Goal: Task Accomplishment & Management: Complete application form

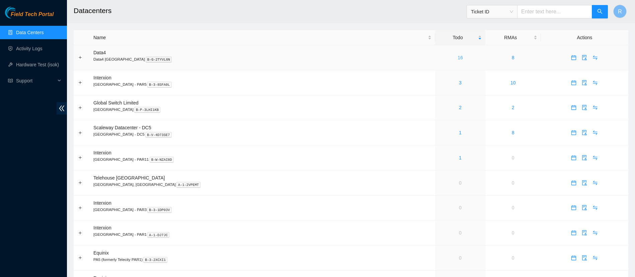
click at [457, 57] on link "16" at bounding box center [459, 57] width 5 height 5
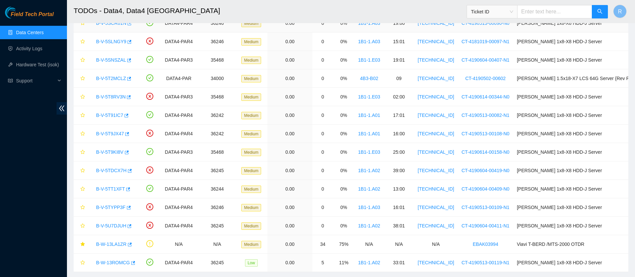
scroll to position [92, 0]
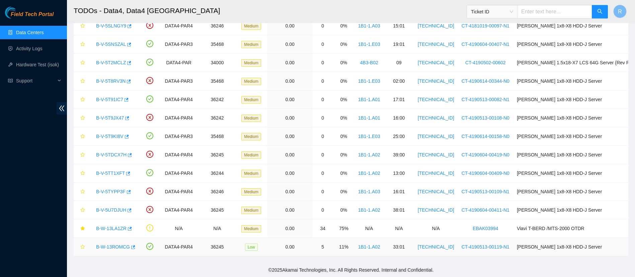
click at [111, 247] on link "B-W-13ROMCG" at bounding box center [113, 246] width 34 height 5
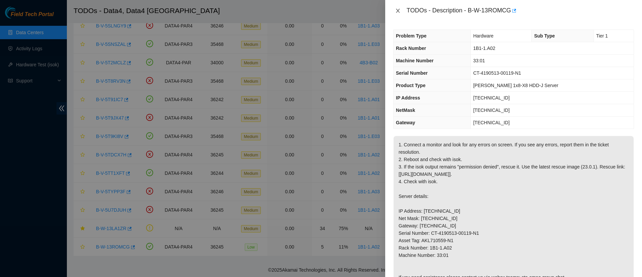
click at [397, 11] on icon "close" at bounding box center [397, 10] width 5 height 5
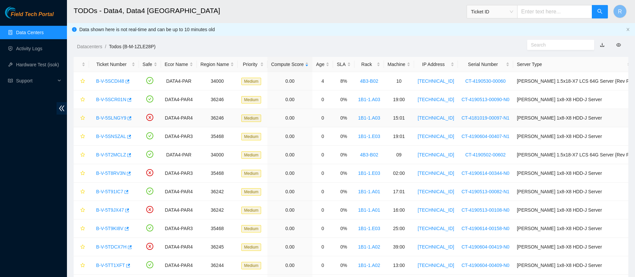
click at [109, 118] on link "B-V-5SLNGY9" at bounding box center [111, 117] width 30 height 5
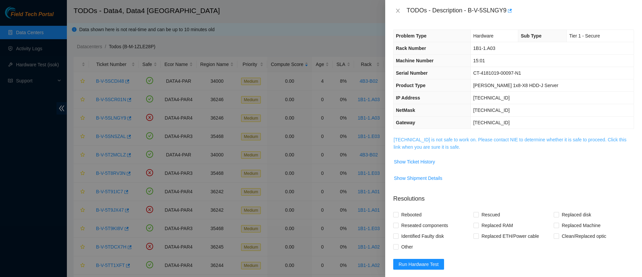
click at [422, 146] on link "95.100.202.127 is not safe to work on. Please contact NIE to determine whether …" at bounding box center [510, 143] width 233 height 13
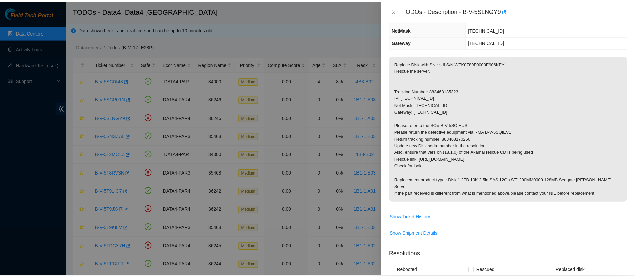
scroll to position [88, 0]
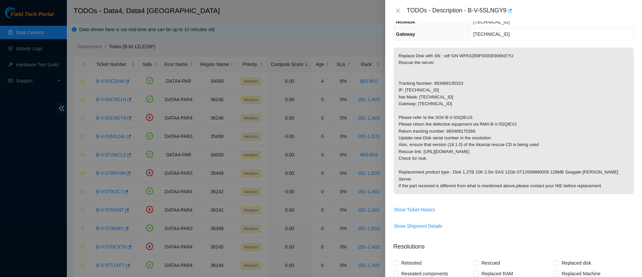
click at [446, 83] on p "Replace Disk with SN : sdf S/N WFK0Z89F0000E906KEYU Rescue the server. Tracking…" at bounding box center [514, 121] width 240 height 147
copy p "883468135323"
click at [400, 9] on icon "close" at bounding box center [397, 10] width 5 height 5
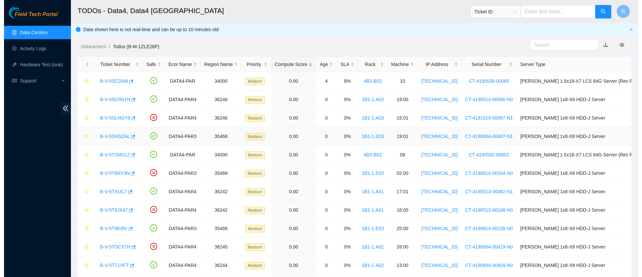
scroll to position [92, 0]
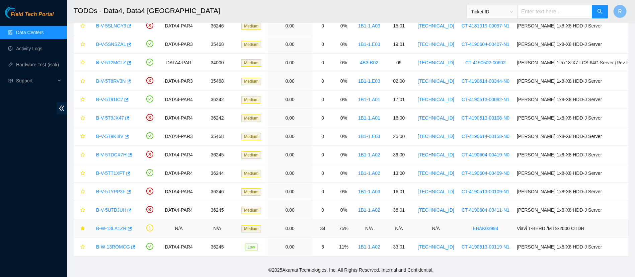
click at [103, 229] on link "B-W-13LA1ZR" at bounding box center [111, 228] width 30 height 5
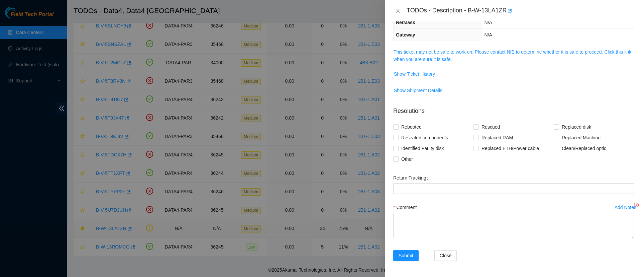
scroll to position [75, 0]
click at [443, 57] on link "This ticket may not be safe to work on. Please contact NIE to determine whether…" at bounding box center [513, 55] width 238 height 13
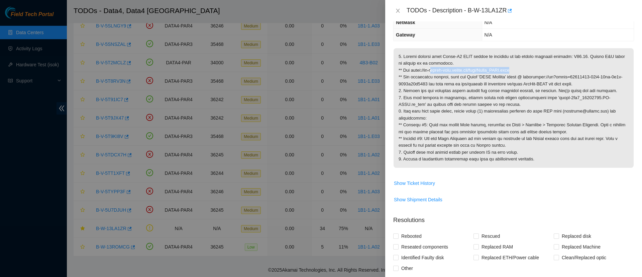
drag, startPoint x: 522, startPoint y: 69, endPoint x: 431, endPoint y: 69, distance: 91.0
click at [431, 69] on p at bounding box center [514, 107] width 240 height 119
click at [413, 70] on p at bounding box center [514, 107] width 240 height 119
drag, startPoint x: 411, startPoint y: 70, endPoint x: 531, endPoint y: 69, distance: 119.8
click at [531, 69] on p at bounding box center [514, 107] width 240 height 119
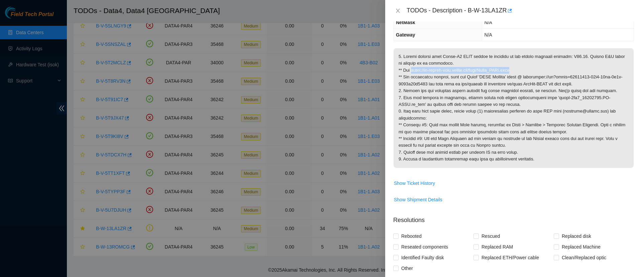
copy p "https://ft-portal-docs.akamai.com/wiki/Viavi_OTDR.html"
click at [551, 110] on p at bounding box center [514, 107] width 240 height 119
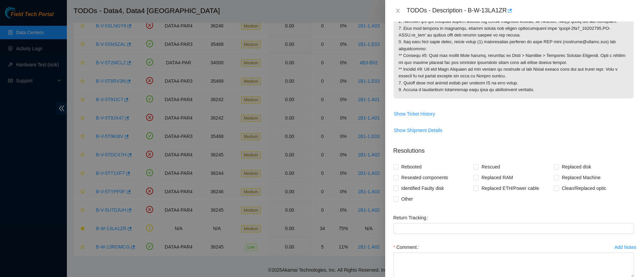
scroll to position [184, 0]
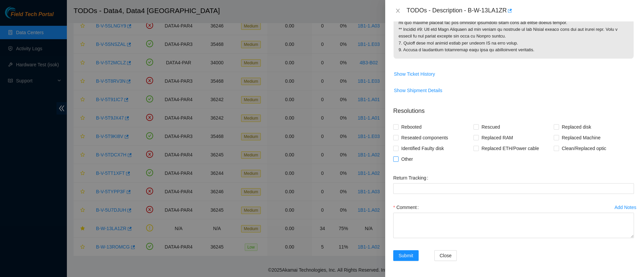
click at [396, 159] on input "Other" at bounding box center [395, 158] width 5 height 5
checkbox input "true"
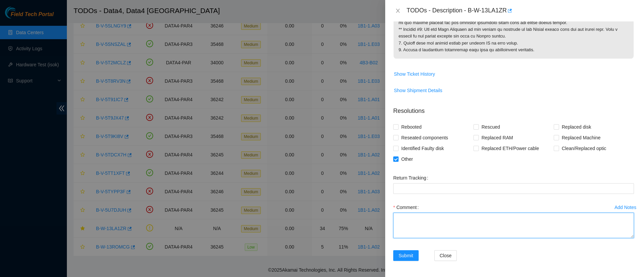
click at [492, 223] on textarea "Comment" at bounding box center [513, 224] width 241 height 25
type textarea "c"
type textarea "C"
type textarea "S"
paste textarea "[B-W-13LA1XZ] OTDR Software update (sn# EBAK03994)"
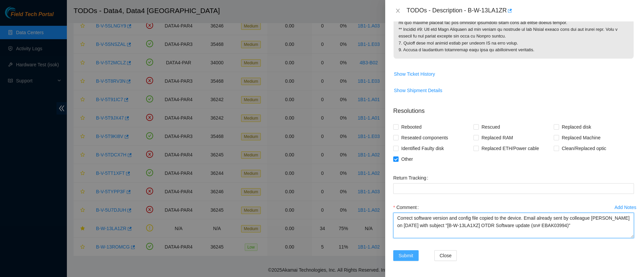
type textarea "Correct software version and config file copied to the device. Email already se…"
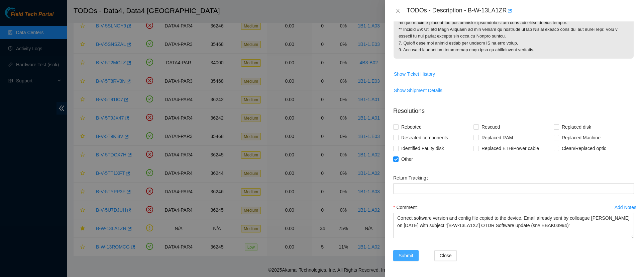
click at [407, 256] on span "Submit" at bounding box center [406, 255] width 15 height 7
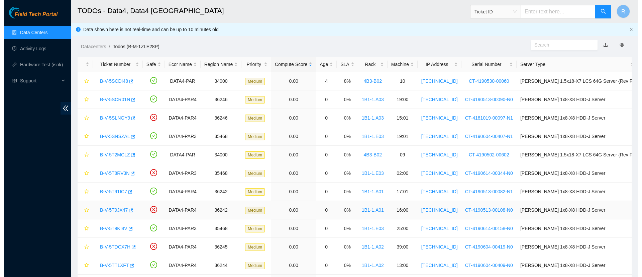
scroll to position [74, 0]
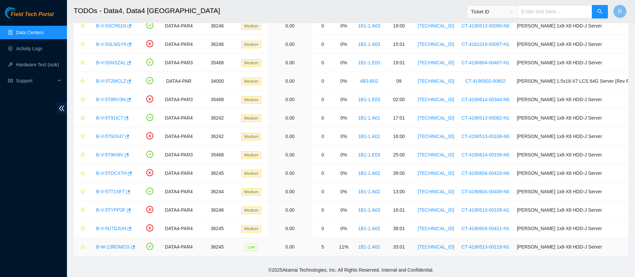
click at [109, 244] on link "B-W-13ROMCG" at bounding box center [113, 246] width 34 height 5
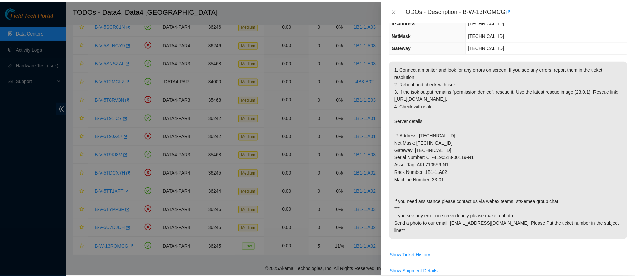
scroll to position [0, 0]
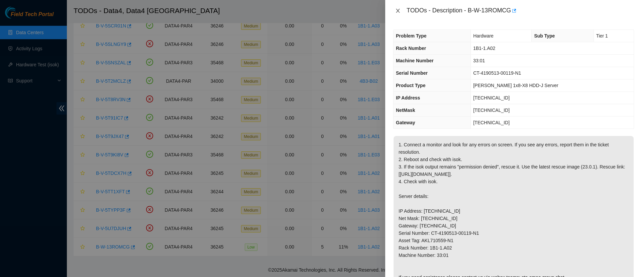
click at [396, 10] on icon "close" at bounding box center [397, 10] width 5 height 5
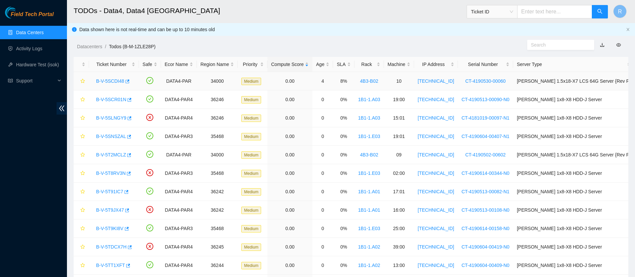
click at [107, 85] on div "B-V-5SCDI48" at bounding box center [114, 81] width 42 height 11
click at [108, 78] on link "B-V-5SCDI48" at bounding box center [110, 80] width 28 height 5
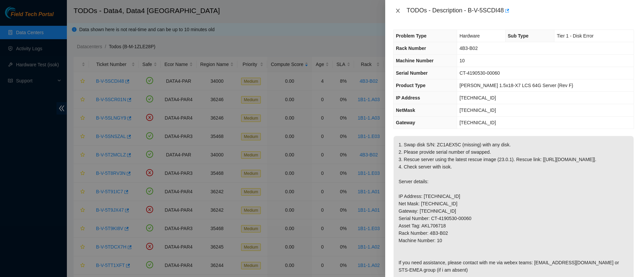
click at [398, 10] on icon "close" at bounding box center [397, 10] width 5 height 5
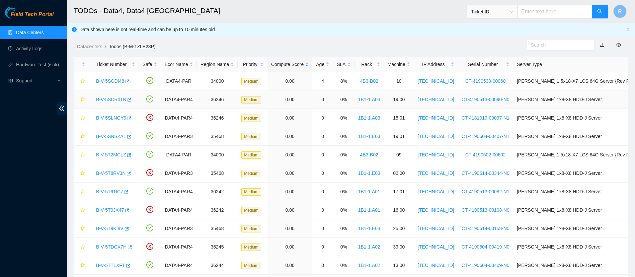
click at [113, 98] on link "B-V-5SCR01N" at bounding box center [111, 99] width 30 height 5
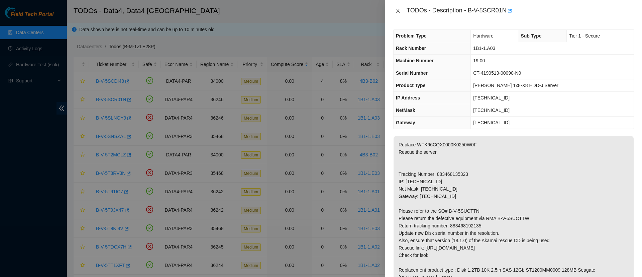
click at [399, 10] on icon "close" at bounding box center [398, 11] width 4 height 4
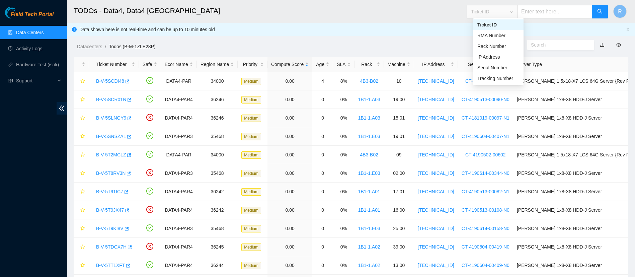
click at [513, 9] on span "Ticket ID" at bounding box center [492, 12] width 42 height 10
click at [492, 75] on div "Tracking Number" at bounding box center [498, 78] width 42 height 7
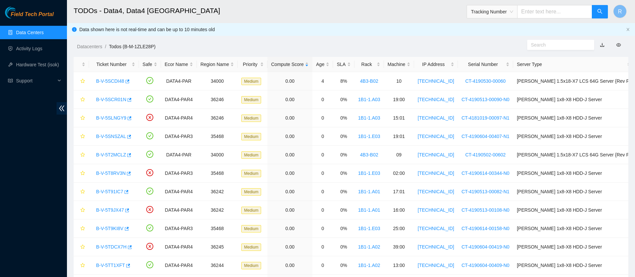
click at [547, 12] on input "text" at bounding box center [554, 11] width 75 height 13
type input "883318473520"
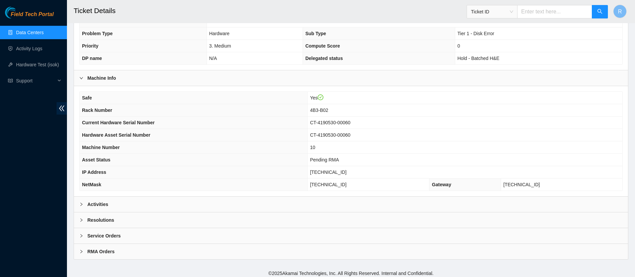
scroll to position [148, 0]
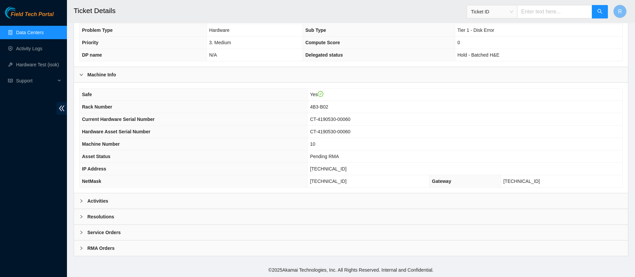
click at [223, 193] on div "Activities" at bounding box center [351, 200] width 554 height 15
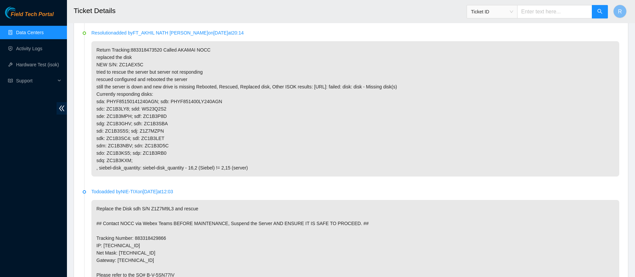
scroll to position [553, 0]
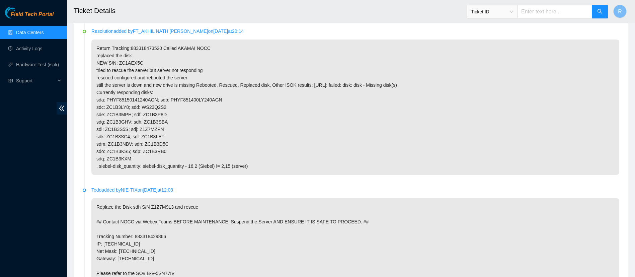
click at [19, 33] on link "Data Centers" at bounding box center [29, 32] width 27 height 5
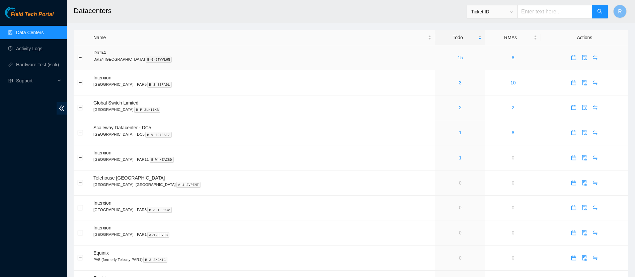
click at [457, 59] on link "15" at bounding box center [459, 57] width 5 height 5
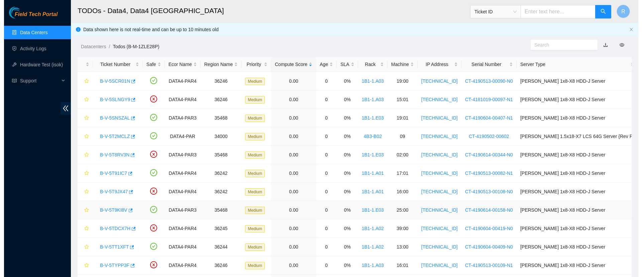
scroll to position [55, 0]
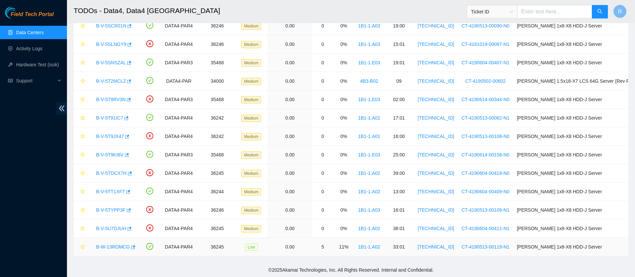
click at [117, 247] on link "B-W-13ROMCG" at bounding box center [113, 246] width 34 height 5
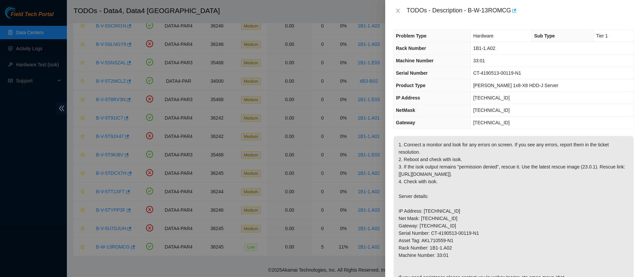
scroll to position [286, 0]
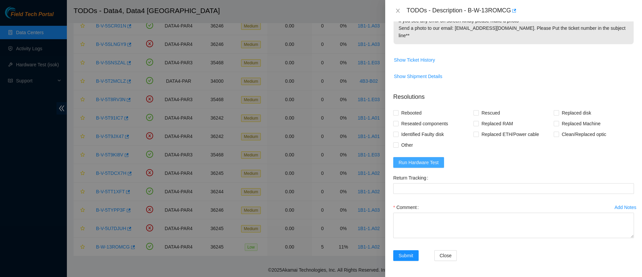
click at [427, 160] on span "Run Hardware Test" at bounding box center [419, 162] width 40 height 7
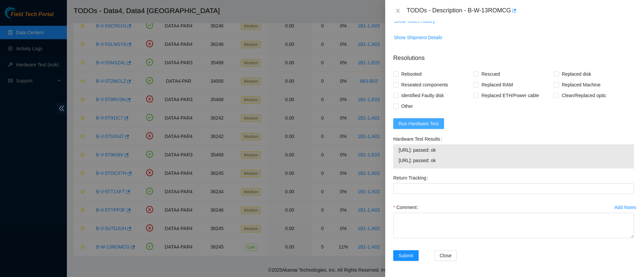
scroll to position [318, 0]
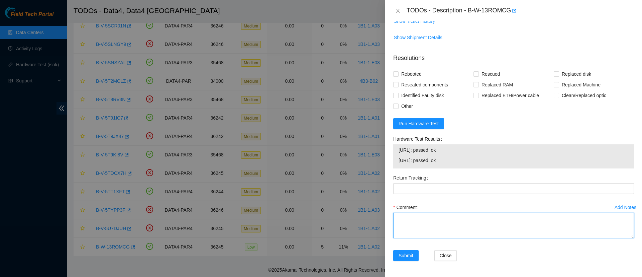
click at [409, 231] on textarea "Comment" at bounding box center [513, 224] width 241 height 25
type textarea "No video when connected to the machine."
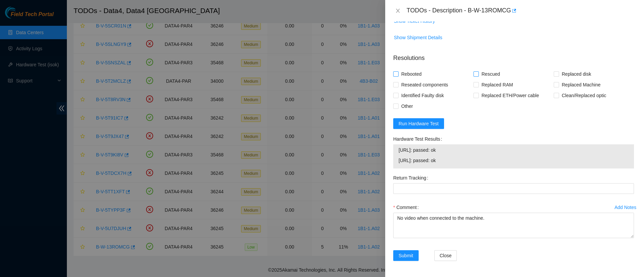
drag, startPoint x: 396, startPoint y: 82, endPoint x: 474, endPoint y: 80, distance: 78.3
click at [474, 80] on div "Rebooted Rescued Replaced disk Reseated components Replaced RAM Replaced Machin…" at bounding box center [513, 90] width 241 height 43
click at [474, 76] on input "Rescued" at bounding box center [476, 73] width 5 height 5
checkbox input "true"
click at [397, 76] on input "Rebooted" at bounding box center [395, 73] width 5 height 5
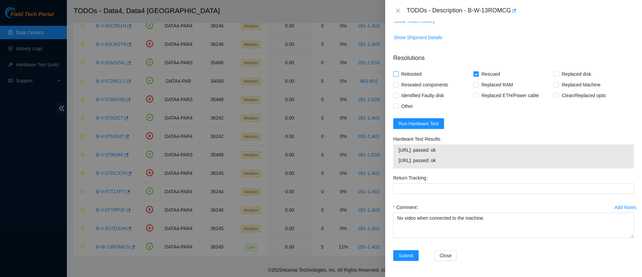
checkbox input "true"
click at [396, 87] on input "Reseated components" at bounding box center [395, 84] width 5 height 5
checkbox input "true"
click at [403, 258] on span "Submit" at bounding box center [406, 255] width 15 height 7
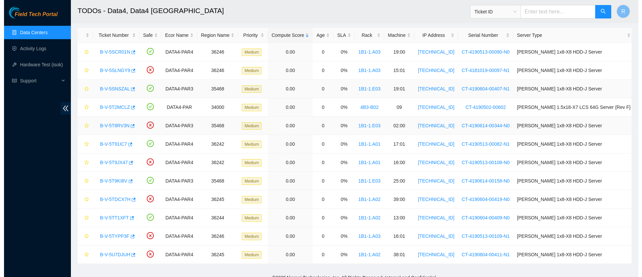
scroll to position [37, 0]
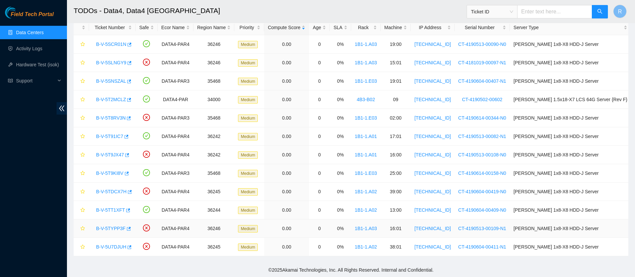
click at [108, 224] on div "B-V-5TYPP3F" at bounding box center [112, 228] width 39 height 11
click at [110, 244] on link "B-V-5U7DJUH" at bounding box center [111, 246] width 30 height 5
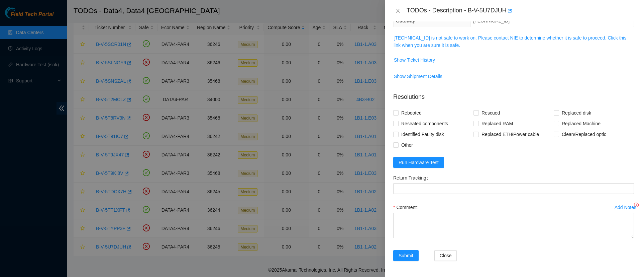
scroll to position [102, 0]
click at [431, 42] on link "95.100.202.47 is not safe to work on. Please contact NIE to determine whether i…" at bounding box center [510, 41] width 233 height 13
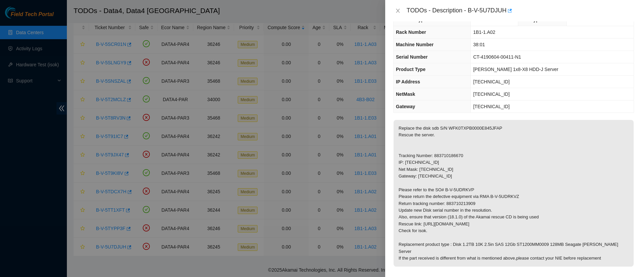
scroll to position [13, 0]
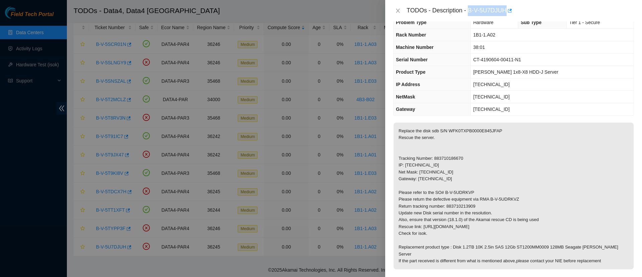
drag, startPoint x: 469, startPoint y: 7, endPoint x: 506, endPoint y: 12, distance: 37.1
click at [506, 12] on div "TODOs - Description - B-V-5U7DJUH" at bounding box center [521, 10] width 228 height 11
copy div "B-V-5U7DJUH"
click at [398, 10] on icon "close" at bounding box center [397, 10] width 5 height 5
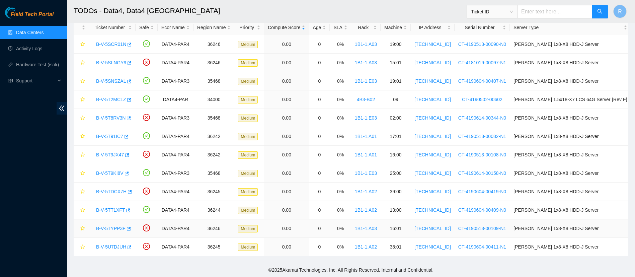
click at [116, 226] on link "B-V-5TYPP3F" at bounding box center [110, 228] width 29 height 5
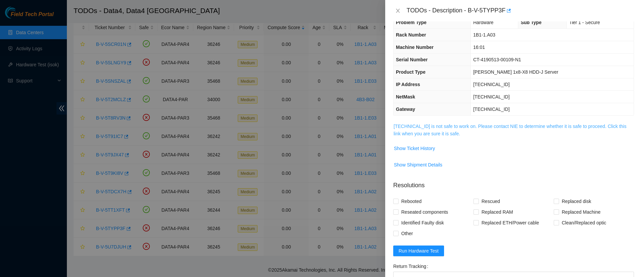
click at [419, 131] on link "95.100.202.133 is not safe to work on. Please contact NIE to determine whether …" at bounding box center [510, 129] width 233 height 13
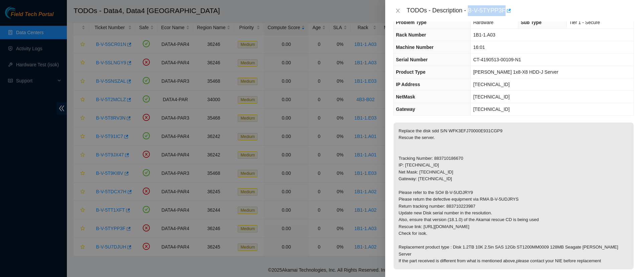
drag, startPoint x: 469, startPoint y: 7, endPoint x: 504, endPoint y: 7, distance: 34.5
click at [504, 7] on div "TODOs - Description - B-V-5TYPP3F" at bounding box center [521, 10] width 228 height 11
copy div "B-V-5TYPP3F"
click at [397, 11] on icon "close" at bounding box center [397, 10] width 5 height 5
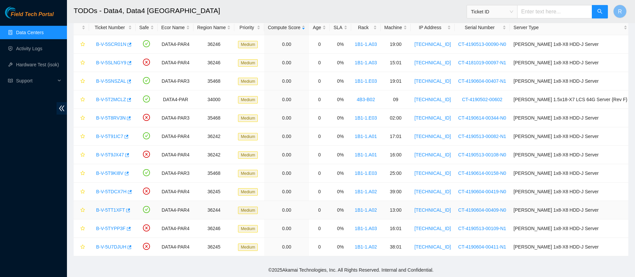
click at [110, 207] on link "B-V-5TT1XFT" at bounding box center [110, 209] width 29 height 5
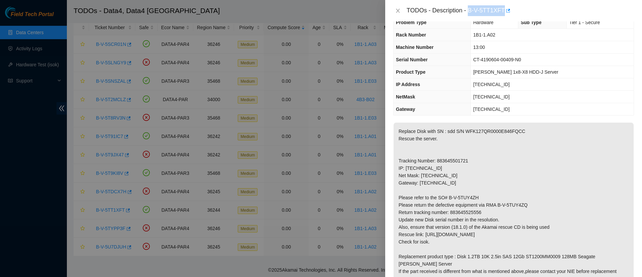
drag, startPoint x: 469, startPoint y: 9, endPoint x: 504, endPoint y: 10, distance: 34.2
click at [504, 10] on div "TODOs - Description - B-V-5TT1XFT" at bounding box center [521, 10] width 228 height 11
copy div "B-V-5TT1XFT"
click at [398, 13] on icon "close" at bounding box center [397, 10] width 5 height 5
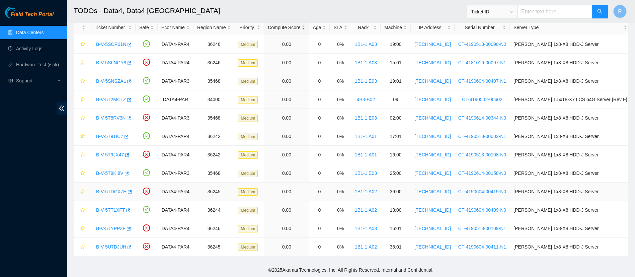
click at [110, 192] on link "B-V-5TDCX7H" at bounding box center [111, 191] width 30 height 5
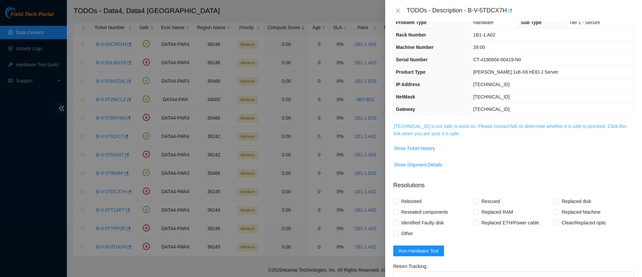
click at [409, 134] on link "95.100.202.52 is not safe to work on. Please contact NIE to determine whether i…" at bounding box center [510, 129] width 233 height 13
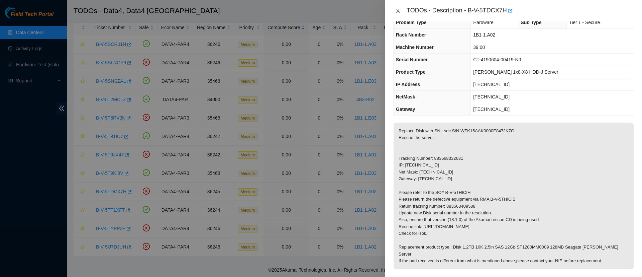
click at [396, 9] on icon "close" at bounding box center [397, 10] width 5 height 5
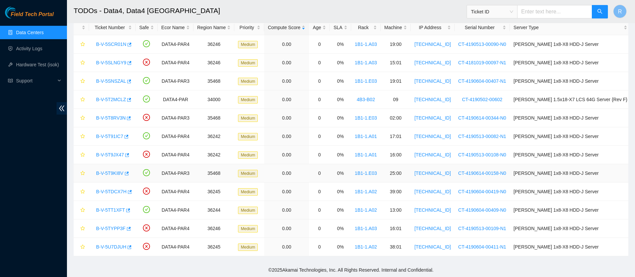
click at [110, 172] on link "B-V-5T9KI8V" at bounding box center [109, 172] width 27 height 5
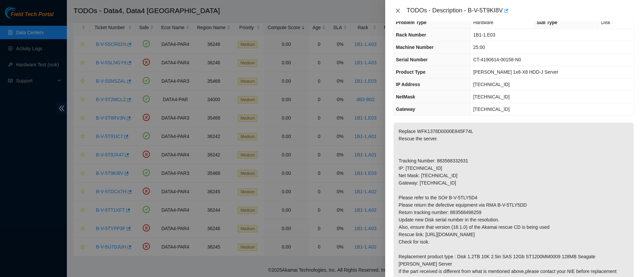
click at [396, 11] on icon "close" at bounding box center [397, 10] width 5 height 5
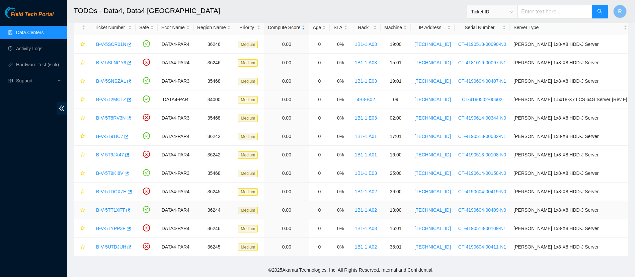
click at [115, 210] on link "B-V-5TT1XFT" at bounding box center [110, 209] width 29 height 5
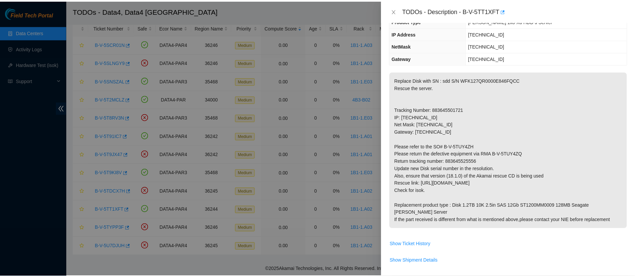
scroll to position [64, 0]
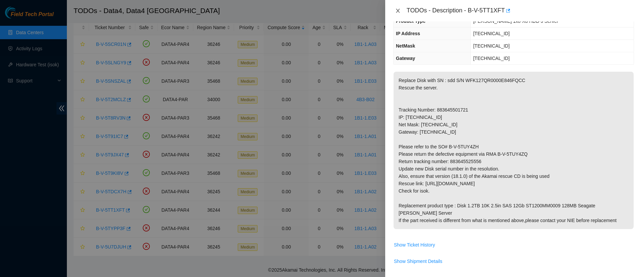
click at [396, 10] on icon "close" at bounding box center [397, 10] width 5 height 5
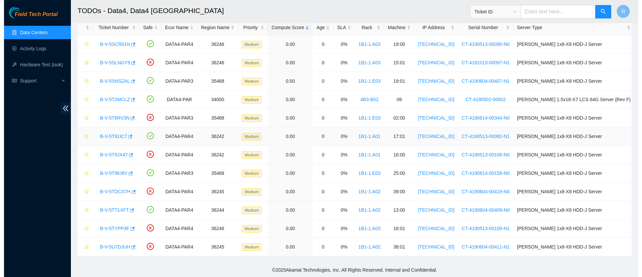
scroll to position [94, 0]
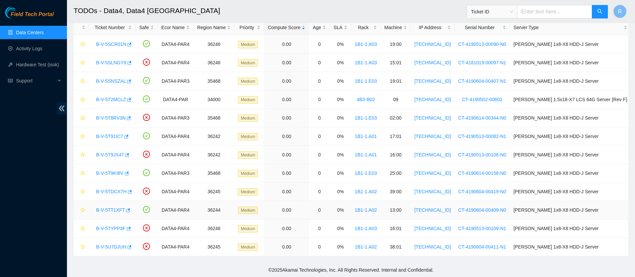
click at [110, 207] on link "B-V-5TT1XFT" at bounding box center [110, 209] width 29 height 5
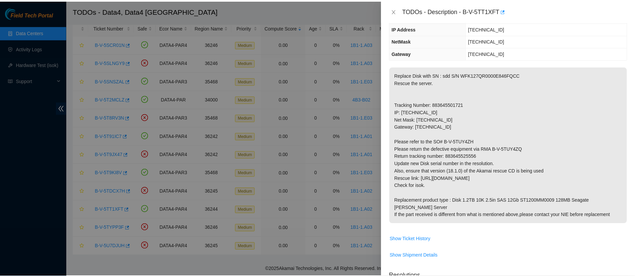
scroll to position [71, 0]
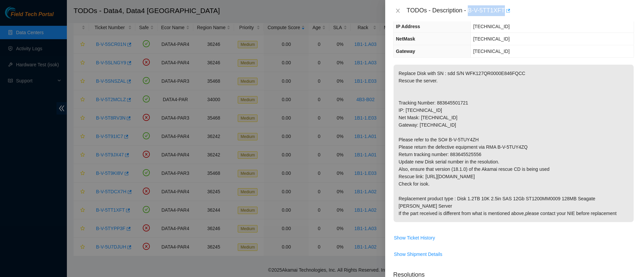
drag, startPoint x: 469, startPoint y: 10, endPoint x: 505, endPoint y: 11, distance: 35.2
click at [505, 11] on div "TODOs - Description - B-V-5TT1XFT" at bounding box center [521, 10] width 228 height 11
copy div "B-V-5TT1XFT"
click at [494, 74] on p "Replace Disk with SN : sdd S/N WFK127QR0000E846FQCC Rescue the server. Tracking…" at bounding box center [514, 143] width 240 height 157
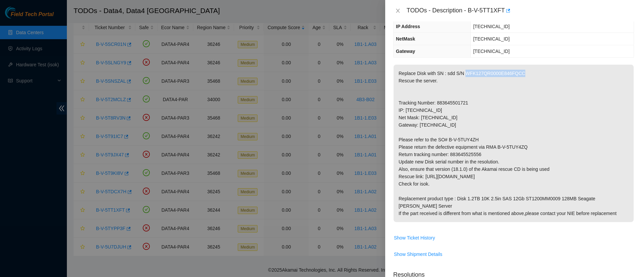
copy p "WFK127QR0000E846FQCC"
drag, startPoint x: 478, startPoint y: 140, endPoint x: 448, endPoint y: 140, distance: 29.8
click at [448, 140] on p "Replace Disk with SN : sdd S/N WFK127QR0000E846FQCC Rescue the server. Tracking…" at bounding box center [514, 143] width 240 height 157
copy p "B-V-5TUY4ZH"
drag, startPoint x: 527, startPoint y: 149, endPoint x: 497, endPoint y: 146, distance: 30.6
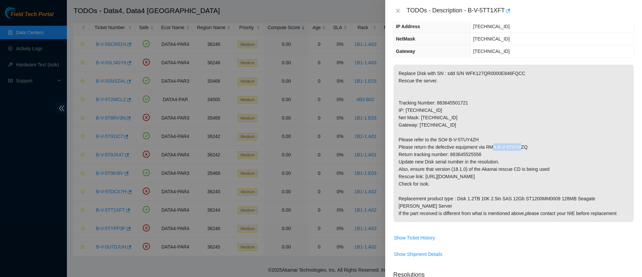
click at [497, 146] on p "Replace Disk with SN : sdd S/N WFK127QR0000E846FQCC Rescue the server. Tracking…" at bounding box center [514, 143] width 240 height 157
copy p "B-V-5TUY4ZQ"
click at [473, 152] on p "Replace Disk with SN : sdd S/N WFK127QR0000E846FQCC Rescue the server. Tracking…" at bounding box center [514, 143] width 240 height 157
copy p "883645525556"
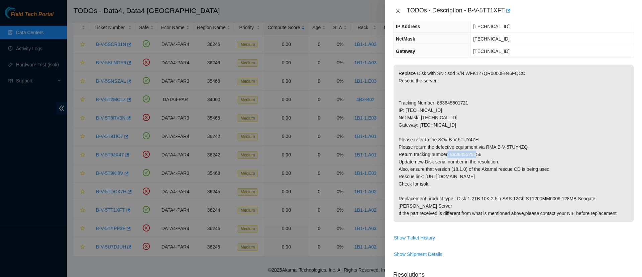
click at [398, 13] on icon "close" at bounding box center [397, 10] width 5 height 5
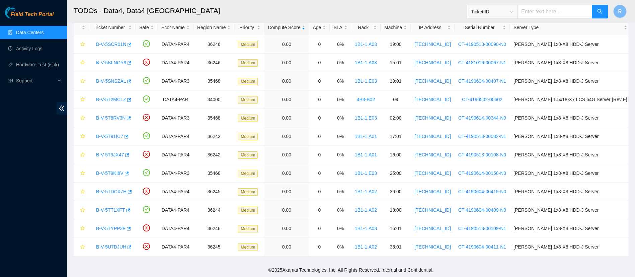
scroll to position [101, 0]
click at [42, 32] on link "Data Centers" at bounding box center [29, 32] width 27 height 5
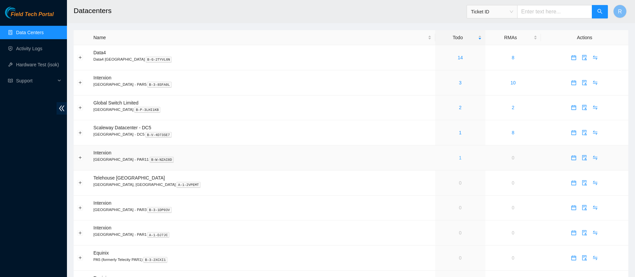
click at [459, 160] on link "1" at bounding box center [460, 157] width 3 height 5
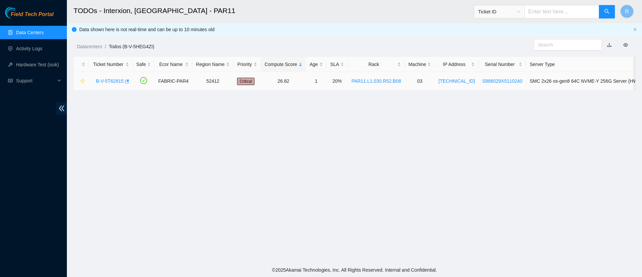
click at [117, 79] on link "B-V-5T62815" at bounding box center [110, 80] width 28 height 5
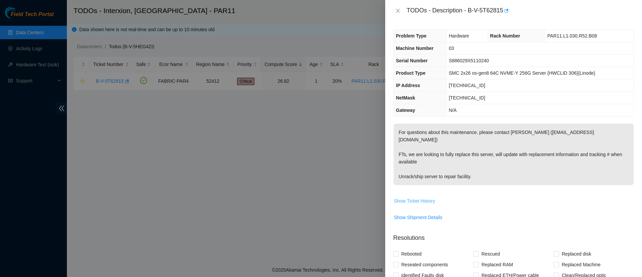
click at [425, 197] on span "Show Ticket History" at bounding box center [414, 200] width 41 height 7
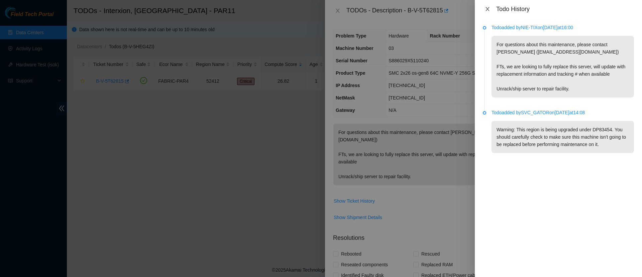
click at [489, 7] on icon "close" at bounding box center [488, 9] width 4 height 4
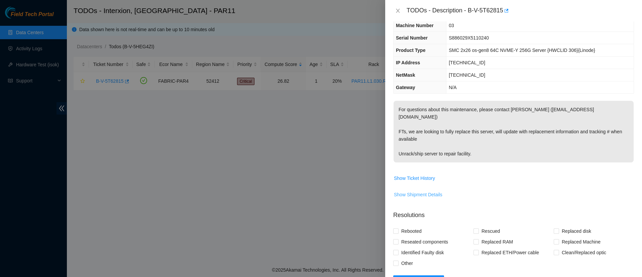
scroll to position [22, 0]
click at [397, 13] on icon "close" at bounding box center [397, 10] width 5 height 5
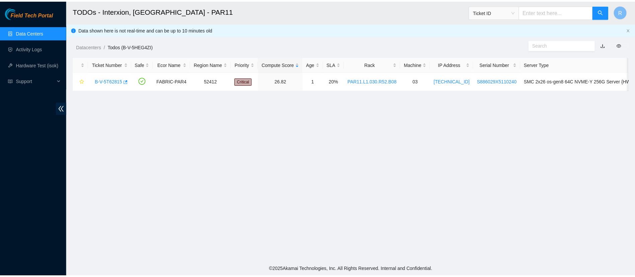
scroll to position [29, 0]
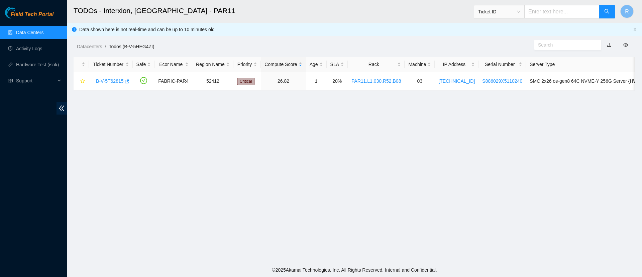
click at [40, 31] on link "Data Centers" at bounding box center [29, 32] width 27 height 5
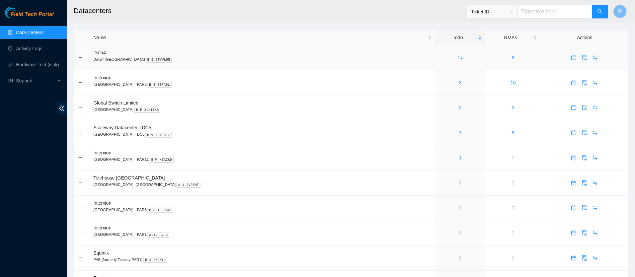
click at [457, 58] on link "14" at bounding box center [459, 57] width 5 height 5
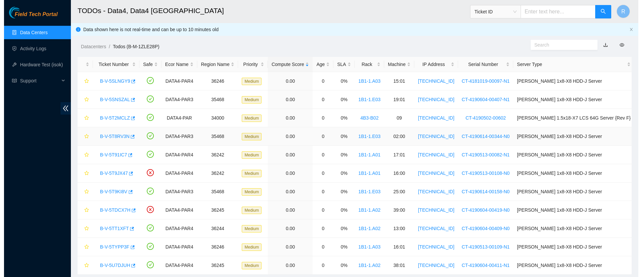
scroll to position [18, 0]
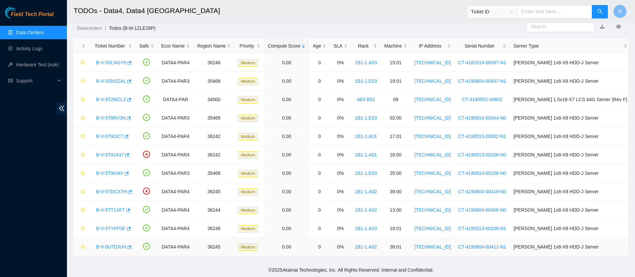
click at [110, 247] on link "B-V-5U7DJUH" at bounding box center [111, 246] width 30 height 5
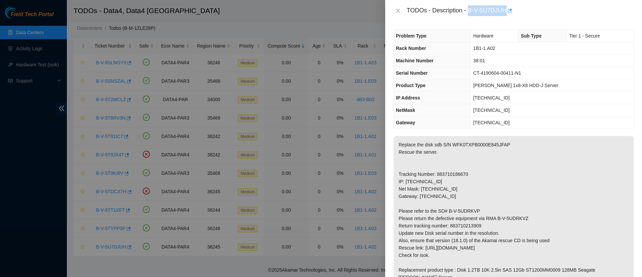
drag, startPoint x: 470, startPoint y: 12, endPoint x: 505, endPoint y: 13, distance: 35.5
click at [505, 13] on div "TODOs - Description - B-V-5U7DJUH" at bounding box center [521, 10] width 228 height 11
click at [484, 142] on p "Replace the disk sdb S/N WFK0TXPB0000E845JFAP Rescue the server. Tracking Numbe…" at bounding box center [514, 214] width 240 height 157
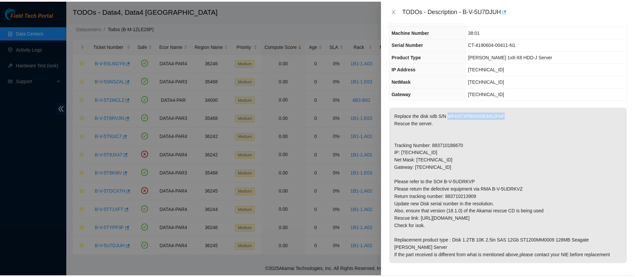
scroll to position [29, 0]
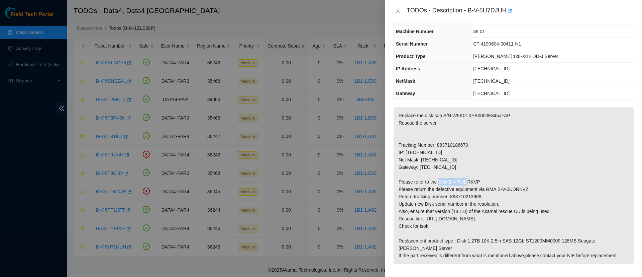
drag, startPoint x: 480, startPoint y: 180, endPoint x: 447, endPoint y: 180, distance: 32.5
click at [447, 180] on p "Replace the disk sdb S/N WFK0TXPB0000E845JFAP Rescue the server. Tracking Numbe…" at bounding box center [514, 185] width 240 height 157
drag, startPoint x: 533, startPoint y: 189, endPoint x: 498, endPoint y: 189, distance: 34.8
click at [498, 189] on p "Replace the disk sdb S/N WFK0TXPB0000E845JFAP Rescue the server. Tracking Numbe…" at bounding box center [514, 185] width 240 height 157
click at [464, 197] on p "Replace the disk sdb S/N WFK0TXPB0000E845JFAP Rescue the server. Tracking Numbe…" at bounding box center [514, 185] width 240 height 157
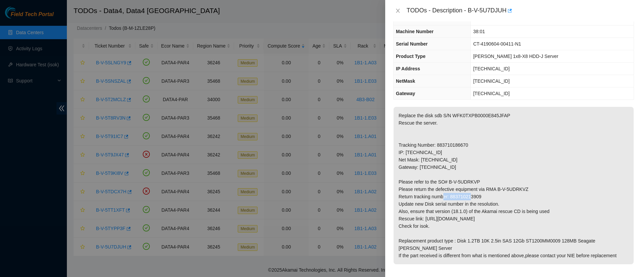
click at [464, 197] on p "Replace the disk sdb S/N WFK0TXPB0000E845JFAP Rescue the server. Tracking Numbe…" at bounding box center [514, 185] width 240 height 157
click at [398, 10] on icon "close" at bounding box center [397, 10] width 5 height 5
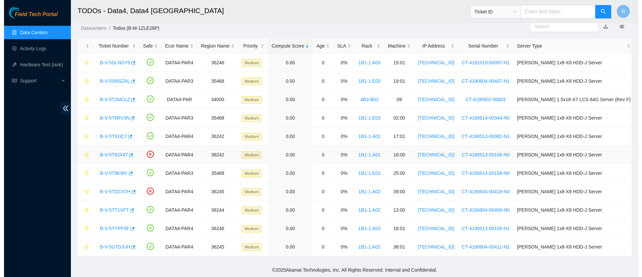
scroll to position [36, 0]
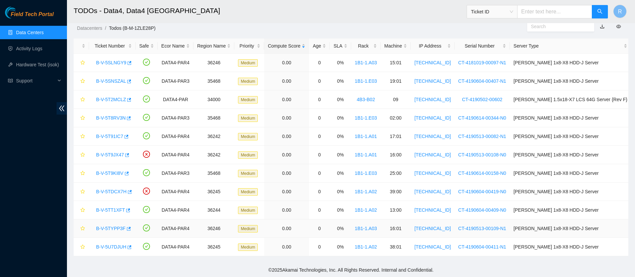
click at [107, 228] on link "B-V-5TYPP3F" at bounding box center [110, 228] width 29 height 5
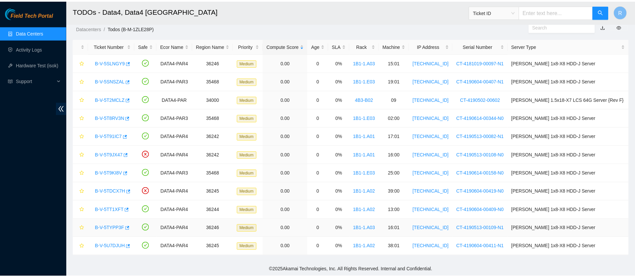
scroll to position [29, 0]
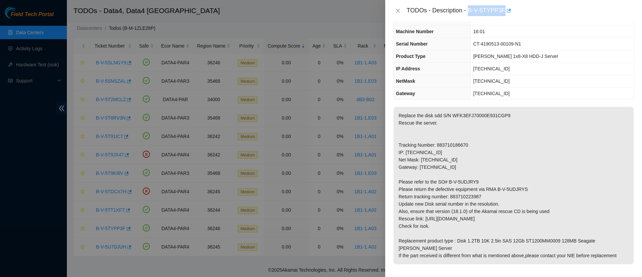
drag, startPoint x: 470, startPoint y: 11, endPoint x: 503, endPoint y: 11, distance: 33.5
click at [503, 11] on div "TODOs - Description - B-V-5TYPP3F" at bounding box center [521, 10] width 228 height 11
click at [499, 116] on p "Replace the disk sdd S/N WFK3EFJ70000E931CGP9 Rescue the server. Tracking Numbe…" at bounding box center [514, 185] width 240 height 157
drag, startPoint x: 478, startPoint y: 182, endPoint x: 448, endPoint y: 179, distance: 29.6
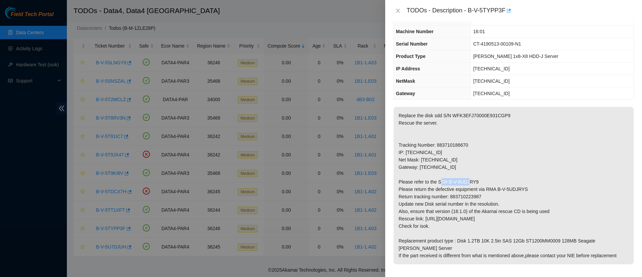
click at [448, 179] on p "Replace the disk sdd S/N WFK3EFJ70000E931CGP9 Rescue the server. Tracking Numbe…" at bounding box center [514, 185] width 240 height 157
drag, startPoint x: 529, startPoint y: 188, endPoint x: 512, endPoint y: 188, distance: 17.1
click at [512, 188] on p "Replace the disk sdd S/N WFK3EFJ70000E931CGP9 Rescue the server. Tracking Numbe…" at bounding box center [514, 185] width 240 height 157
drag, startPoint x: 496, startPoint y: 188, endPoint x: 531, endPoint y: 190, distance: 35.2
click at [531, 190] on p "Replace the disk sdd S/N WFK3EFJ70000E931CGP9 Rescue the server. Tracking Numbe…" at bounding box center [514, 185] width 240 height 157
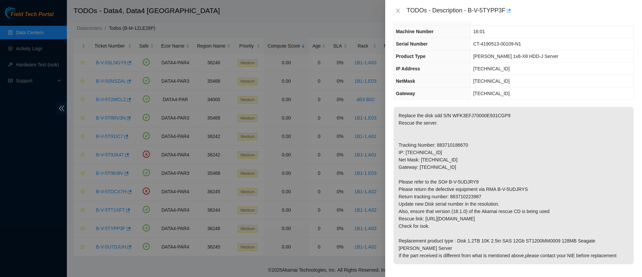
click at [461, 196] on p "Replace the disk sdd S/N WFK3EFJ70000E931CGP9 Rescue the server. Tracking Numbe…" at bounding box center [514, 185] width 240 height 157
click at [400, 7] on div "TODOs - Description - B-V-5TYPP3F" at bounding box center [513, 10] width 241 height 11
click at [398, 10] on icon "close" at bounding box center [398, 11] width 4 height 4
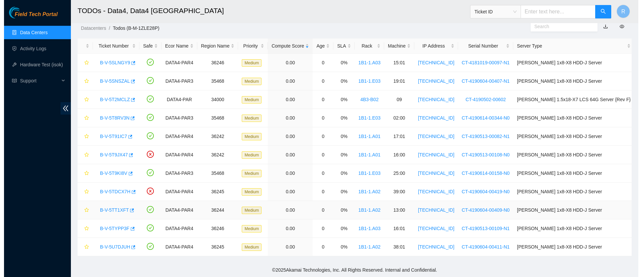
scroll to position [36, 0]
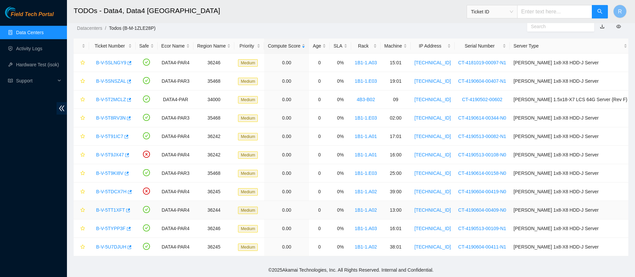
click at [114, 207] on link "B-V-5TT1XFT" at bounding box center [110, 209] width 29 height 5
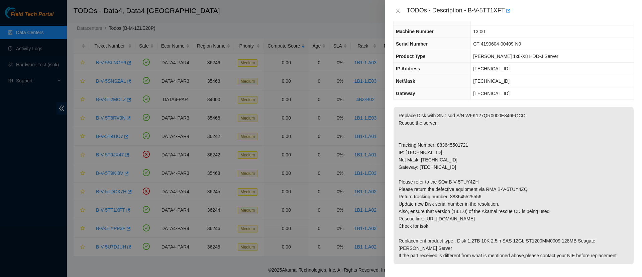
scroll to position [0, 0]
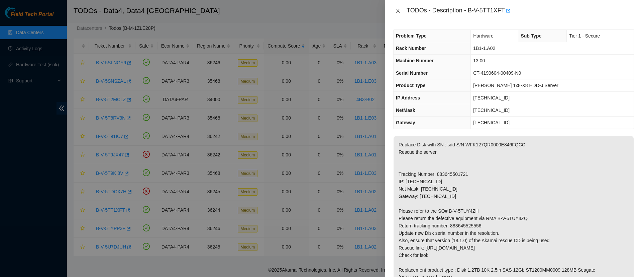
click at [398, 12] on icon "close" at bounding box center [397, 10] width 5 height 5
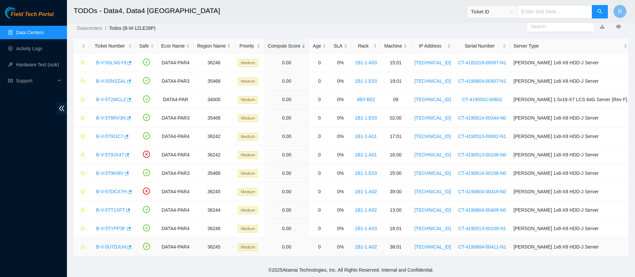
click at [108, 247] on link "B-V-5U7DJUH" at bounding box center [111, 246] width 30 height 5
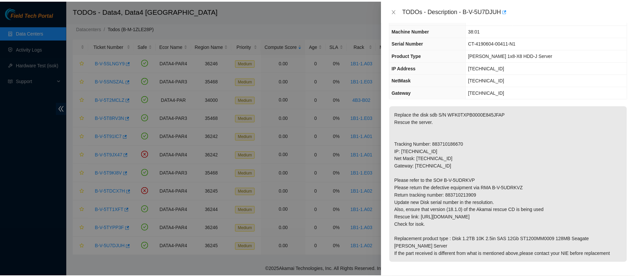
scroll to position [32, 0]
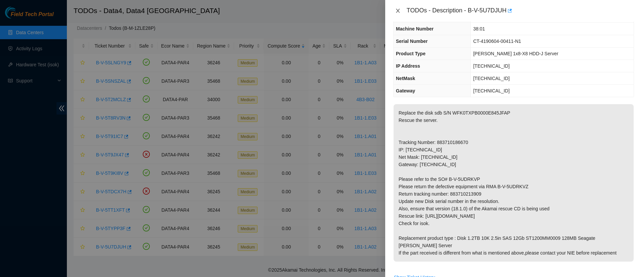
click at [398, 10] on icon "close" at bounding box center [397, 10] width 5 height 5
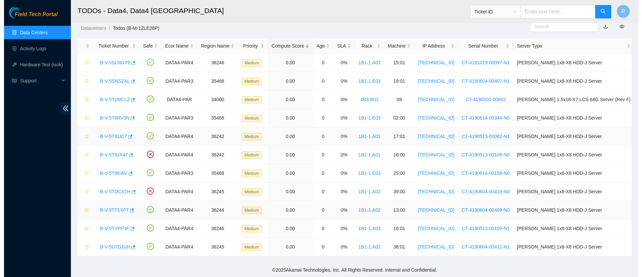
scroll to position [39, 0]
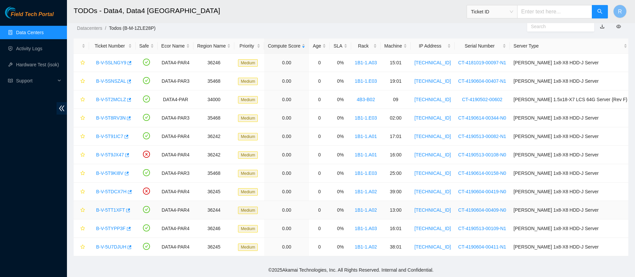
click at [110, 207] on link "B-V-5TT1XFT" at bounding box center [110, 209] width 29 height 5
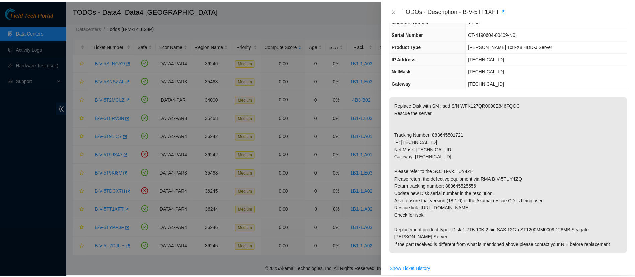
scroll to position [32, 0]
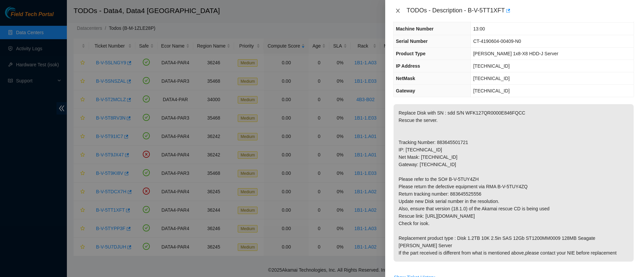
click at [399, 13] on icon "close" at bounding box center [397, 10] width 5 height 5
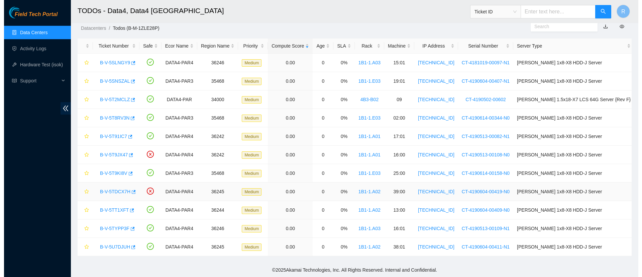
scroll to position [39, 0]
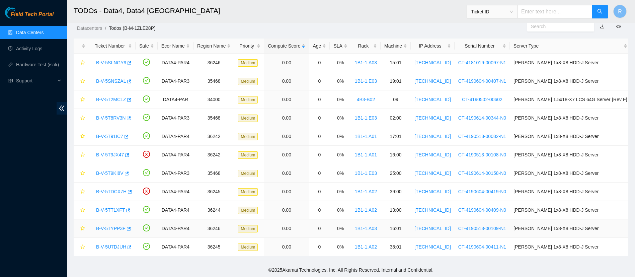
click at [115, 230] on link "B-V-5TYPP3F" at bounding box center [110, 228] width 29 height 5
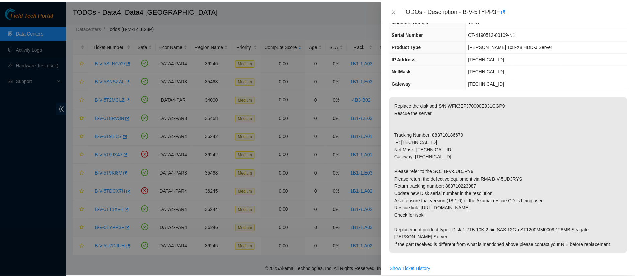
scroll to position [32, 0]
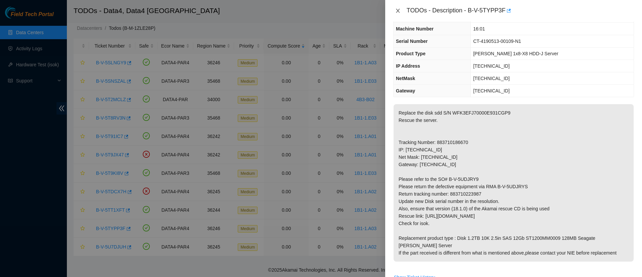
click at [398, 12] on icon "close" at bounding box center [397, 10] width 5 height 5
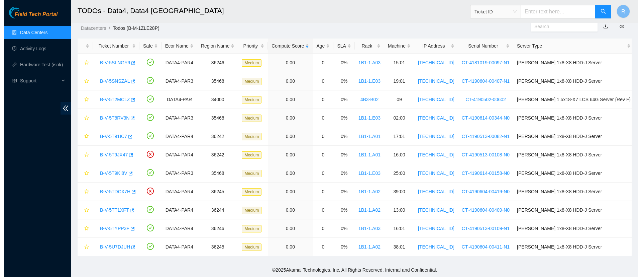
scroll to position [39, 0]
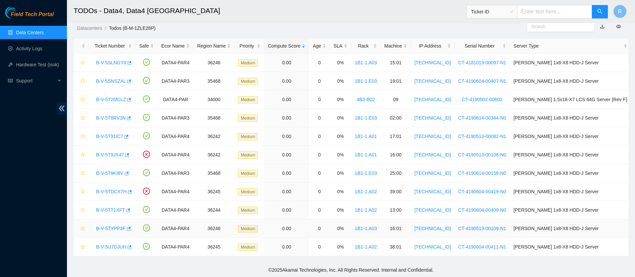
click at [109, 233] on div "B-V-5TYPP3F" at bounding box center [112, 228] width 39 height 11
click at [105, 229] on link "B-V-5TYPP3F" at bounding box center [110, 228] width 29 height 5
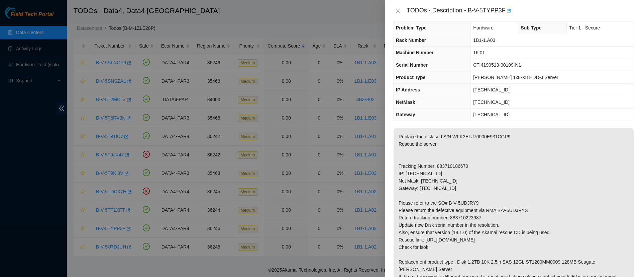
scroll to position [0, 0]
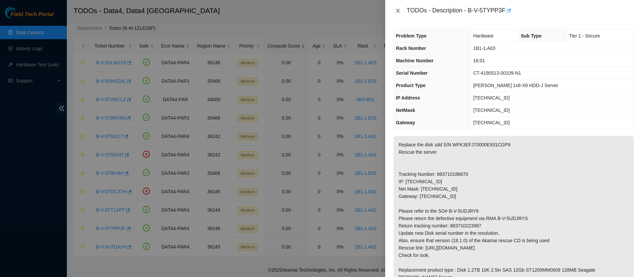
click at [399, 11] on icon "close" at bounding box center [398, 11] width 4 height 4
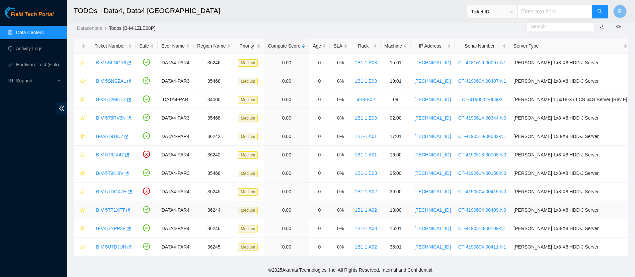
click at [113, 211] on link "B-V-5TT1XFT" at bounding box center [110, 209] width 29 height 5
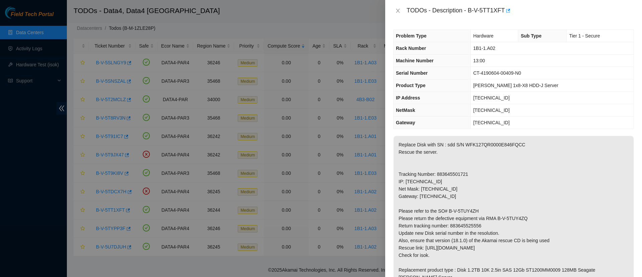
click at [455, 197] on p "Replace Disk with SN : sdd S/N WFK127QR0000E846FQCC Rescue the server. Tracking…" at bounding box center [514, 214] width 240 height 157
click at [396, 10] on icon "close" at bounding box center [397, 10] width 5 height 5
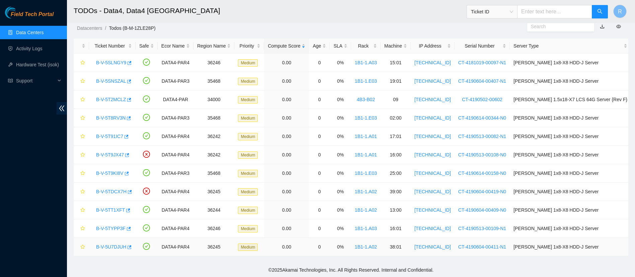
click at [115, 247] on link "B-V-5U7DJUH" at bounding box center [111, 246] width 30 height 5
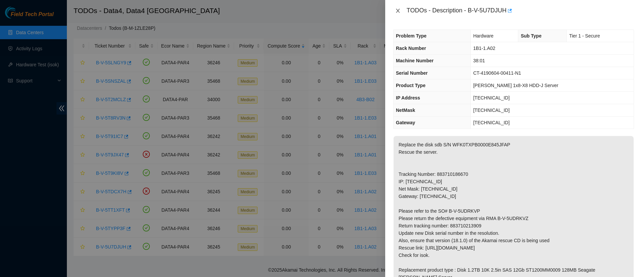
click at [400, 11] on icon "close" at bounding box center [397, 10] width 5 height 5
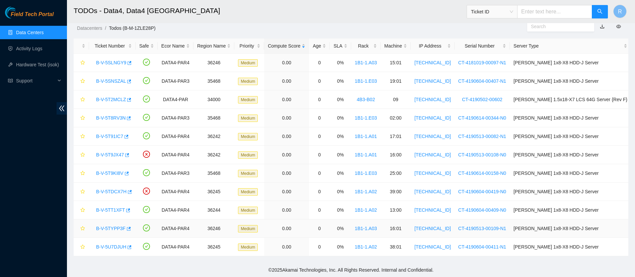
click at [117, 227] on link "B-V-5TYPP3F" at bounding box center [110, 228] width 29 height 5
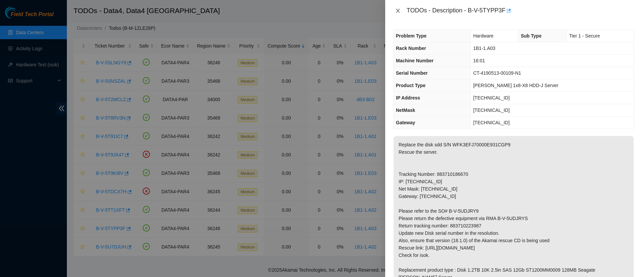
click at [394, 8] on button "Close" at bounding box center [397, 11] width 9 height 6
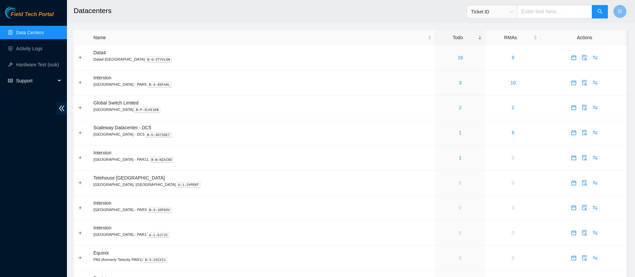
click at [33, 85] on span "Support" at bounding box center [35, 80] width 39 height 13
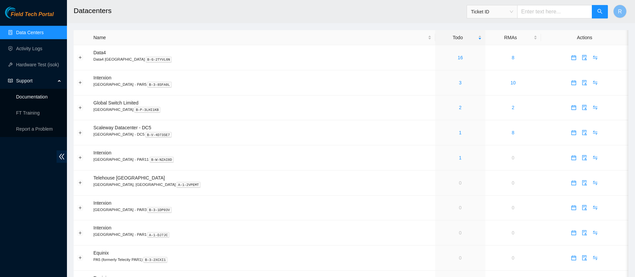
click at [38, 99] on link "Documentation" at bounding box center [31, 96] width 31 height 5
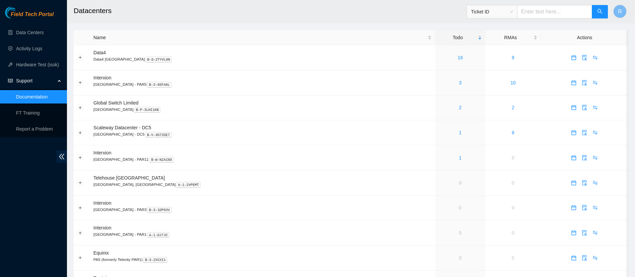
click at [41, 98] on link "Documentation" at bounding box center [31, 96] width 31 height 5
click at [28, 46] on link "Activity Logs" at bounding box center [29, 48] width 26 height 5
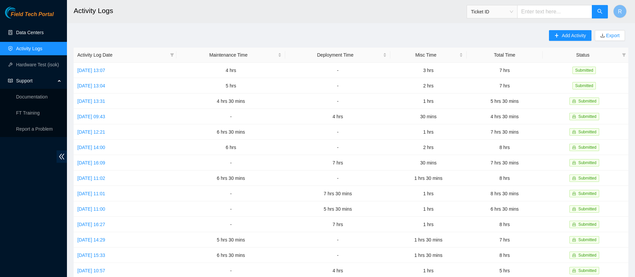
click at [32, 30] on link "Data Centers" at bounding box center [29, 32] width 27 height 5
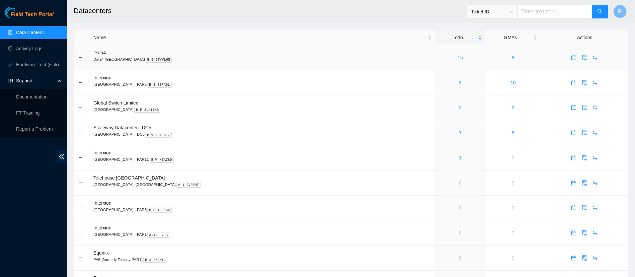
click at [457, 57] on link "15" at bounding box center [459, 57] width 5 height 5
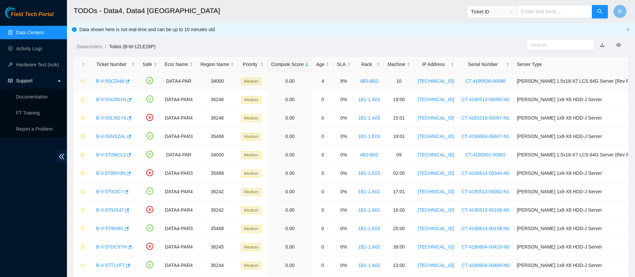
click at [114, 79] on link "B-V-5SCDI48" at bounding box center [110, 80] width 28 height 5
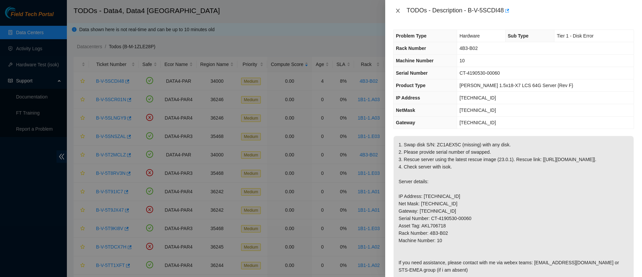
click at [401, 12] on button "Close" at bounding box center [397, 11] width 9 height 6
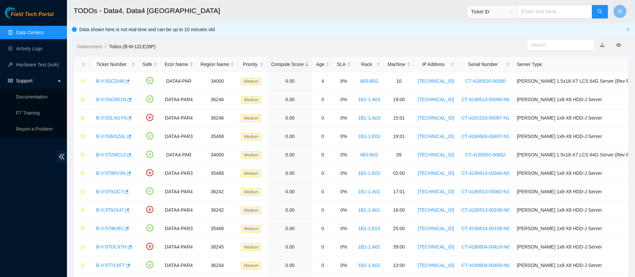
click at [33, 32] on link "Data Centers" at bounding box center [29, 32] width 27 height 5
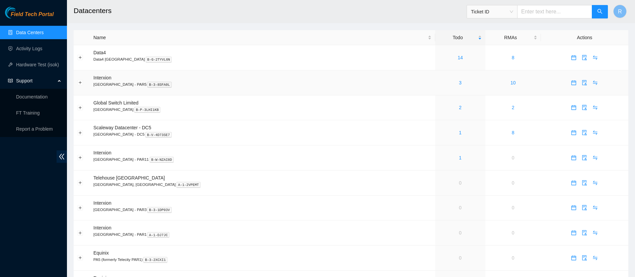
click at [439, 84] on div "3" at bounding box center [460, 82] width 42 height 7
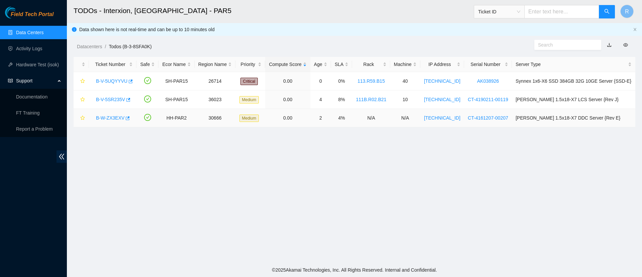
click at [108, 117] on link "B-W-ZX3EXV" at bounding box center [110, 117] width 28 height 5
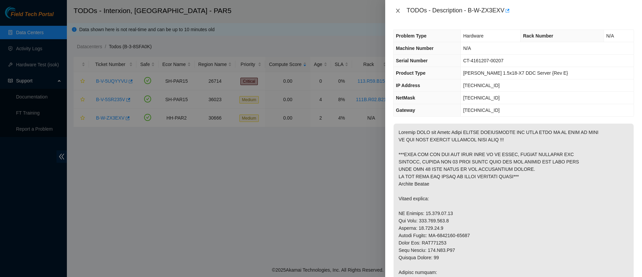
click at [398, 10] on icon "close" at bounding box center [398, 11] width 4 height 4
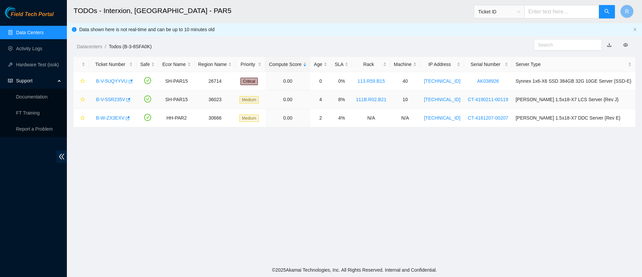
click at [110, 99] on link "B-V-5SR235V" at bounding box center [110, 99] width 29 height 5
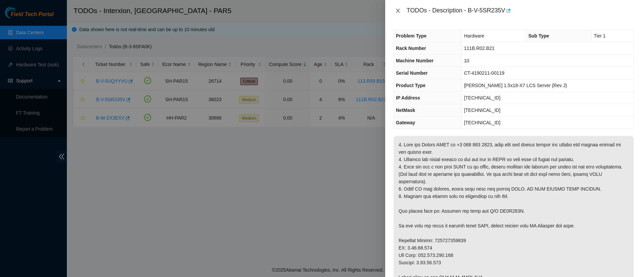
click at [396, 12] on icon "close" at bounding box center [398, 11] width 4 height 4
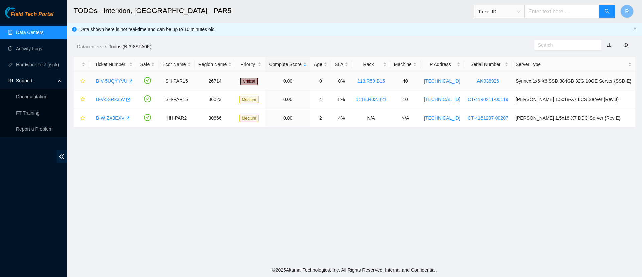
click at [107, 79] on link "B-V-5UQYYVU" at bounding box center [111, 80] width 31 height 5
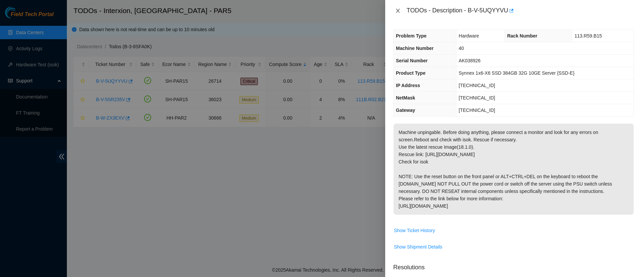
click at [398, 9] on icon "close" at bounding box center [397, 10] width 5 height 5
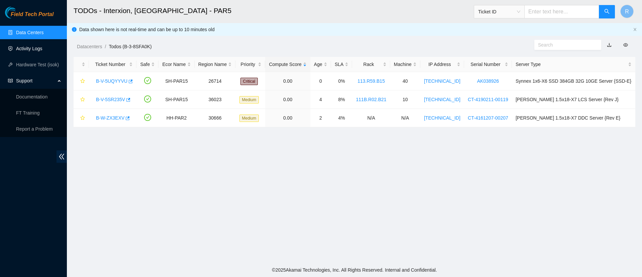
click at [29, 51] on link "Activity Logs" at bounding box center [29, 48] width 26 height 5
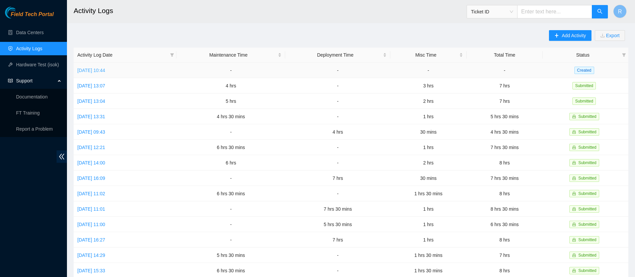
click at [104, 73] on link "Wed, 27 Aug 2025 10:44" at bounding box center [91, 70] width 28 height 5
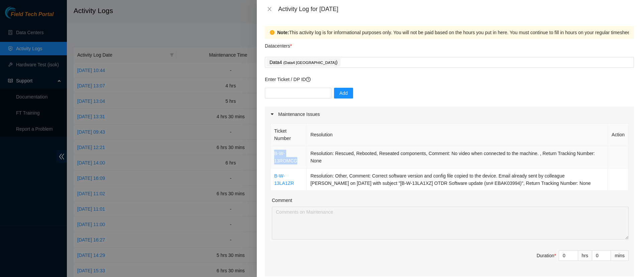
drag, startPoint x: 301, startPoint y: 161, endPoint x: 274, endPoint y: 155, distance: 28.0
click at [274, 155] on td "B-W-13ROMCG" at bounding box center [289, 157] width 36 height 22
copy link "B-W-13ROMCG"
drag, startPoint x: 294, startPoint y: 182, endPoint x: 274, endPoint y: 174, distance: 21.9
click at [274, 174] on td "B-W-13LA1ZR" at bounding box center [289, 179] width 36 height 22
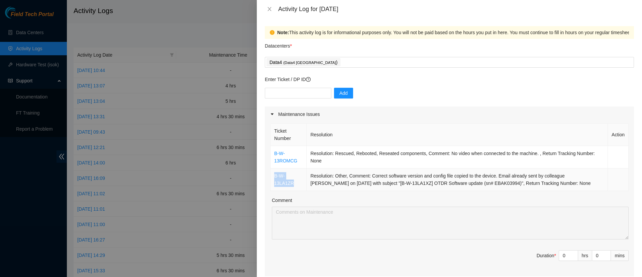
copy link "B-W-13LA1ZR"
click at [266, 8] on button "Close" at bounding box center [269, 9] width 9 height 6
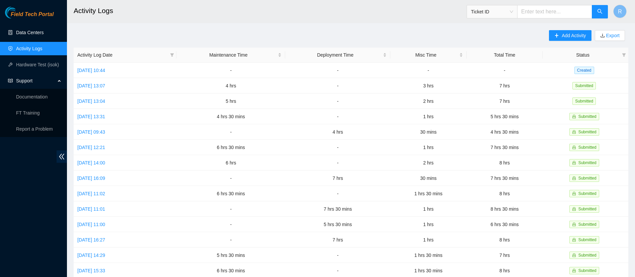
click at [37, 30] on link "Data Centers" at bounding box center [29, 32] width 27 height 5
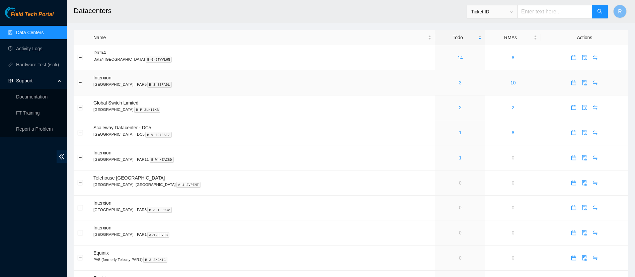
click at [459, 83] on link "3" at bounding box center [460, 82] width 3 height 5
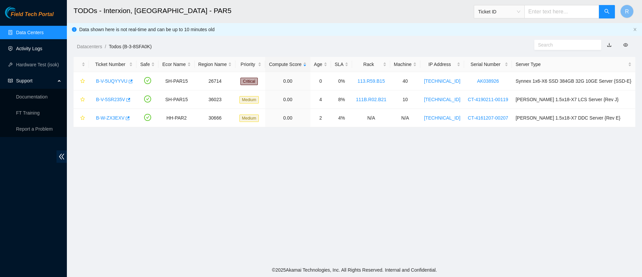
click at [40, 46] on link "Activity Logs" at bounding box center [29, 48] width 26 height 5
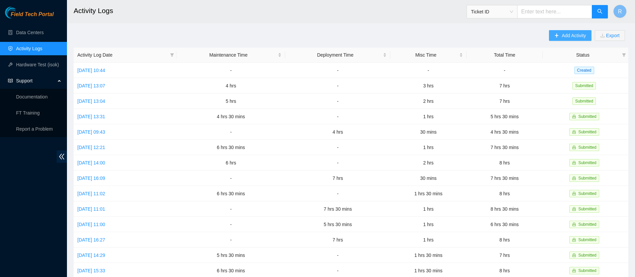
click at [570, 39] on button "Add Activity" at bounding box center [570, 35] width 42 height 11
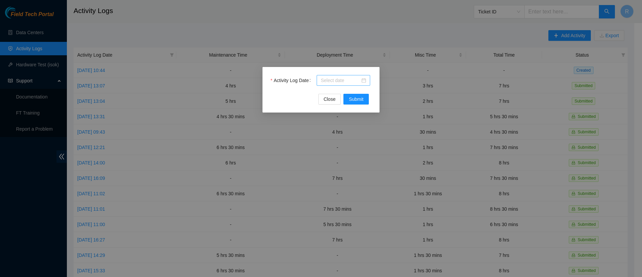
click at [345, 80] on input "Activity Log Date" at bounding box center [340, 80] width 39 height 7
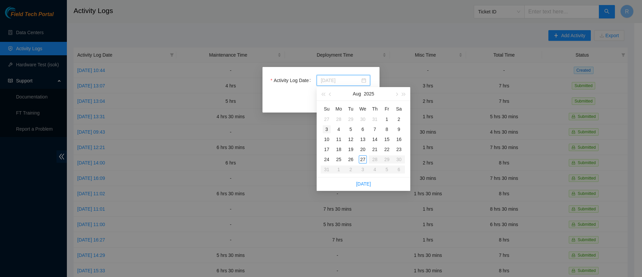
type input "2025-08-03"
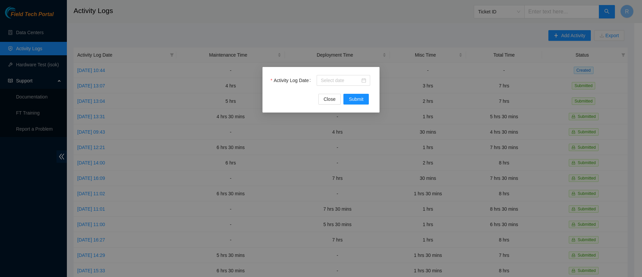
click at [193, 30] on div "Activity Log Date Close Submit" at bounding box center [321, 138] width 642 height 277
click at [24, 30] on div "Activity Log Date Close Submit" at bounding box center [321, 138] width 642 height 277
click at [331, 101] on span "Close" at bounding box center [330, 98] width 12 height 7
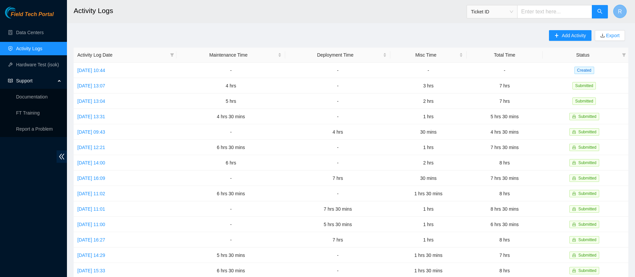
click at [622, 15] on button "R" at bounding box center [619, 11] width 13 height 13
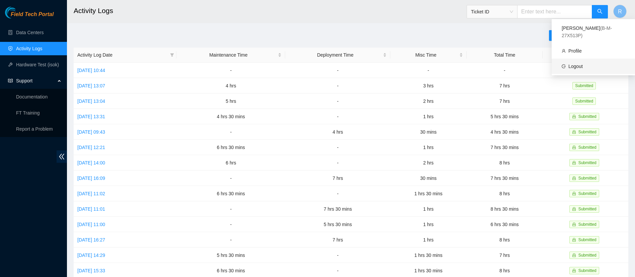
click at [581, 64] on link "Logout" at bounding box center [575, 66] width 14 height 5
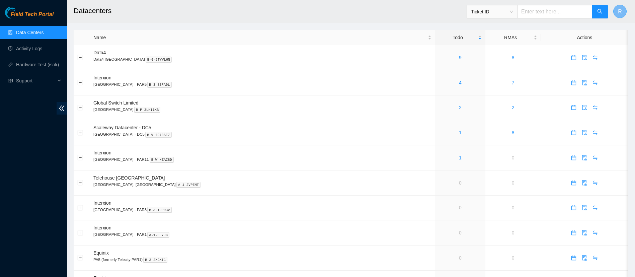
click at [614, 8] on button "R" at bounding box center [619, 11] width 13 height 13
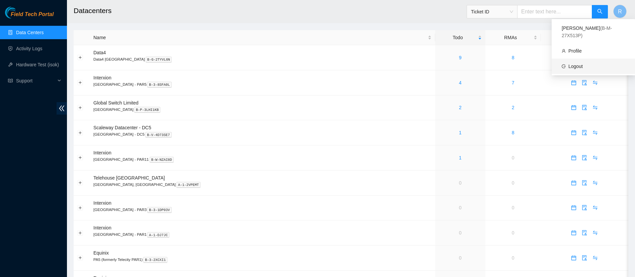
click at [583, 64] on link "Logout" at bounding box center [575, 66] width 14 height 5
